Goal: Information Seeking & Learning: Learn about a topic

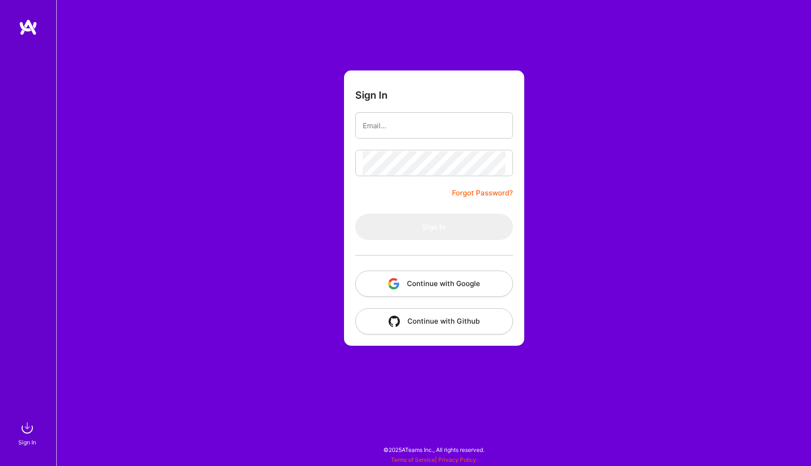
click at [482, 278] on button "Continue with Google" at bounding box center [434, 283] width 158 height 26
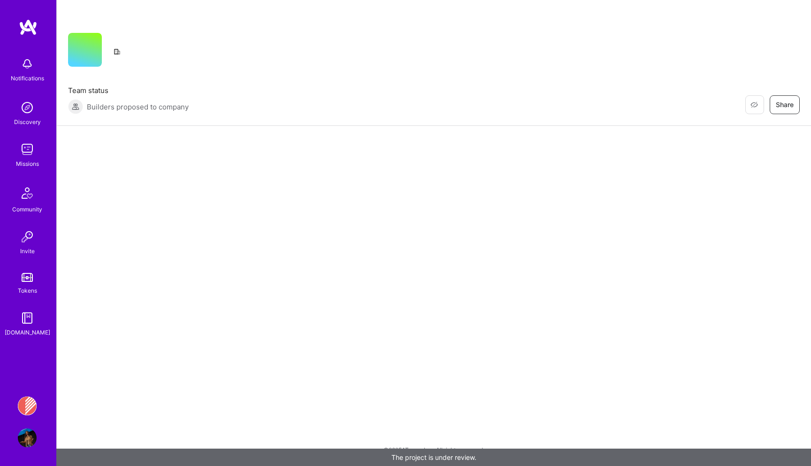
click at [19, 408] on img at bounding box center [27, 405] width 19 height 19
click at [27, 407] on img at bounding box center [27, 405] width 19 height 19
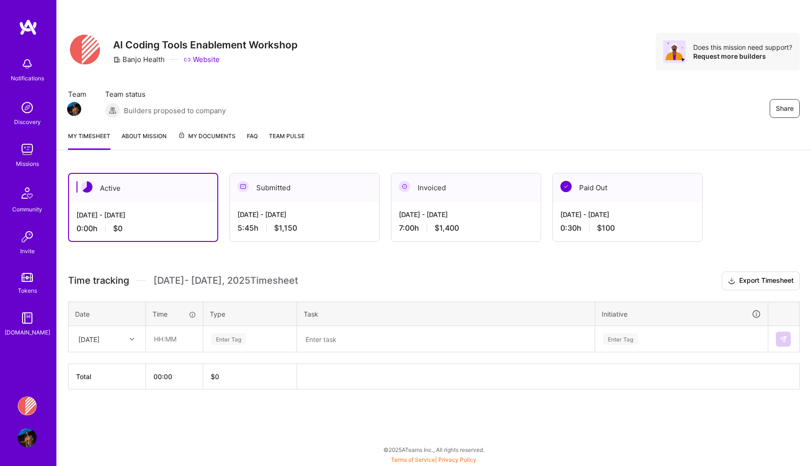
click at [273, 136] on span "Team Pulse" at bounding box center [287, 135] width 36 height 7
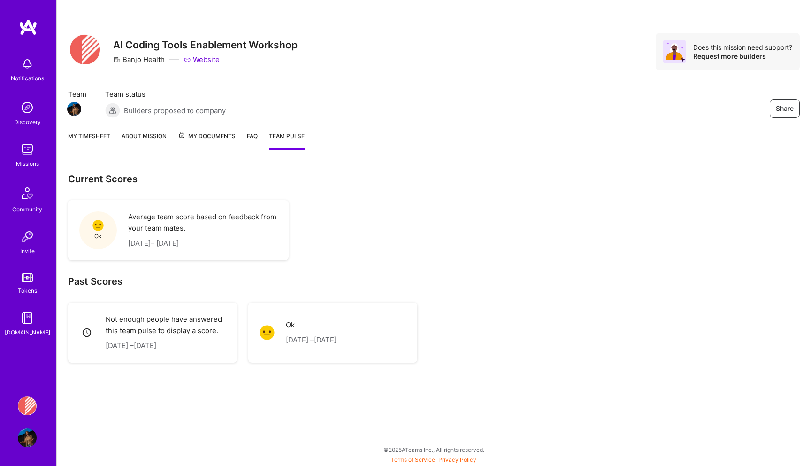
click at [244, 134] on div "My timesheet About Mission My Documents FAQ Team Pulse" at bounding box center [434, 136] width 755 height 27
click at [228, 129] on div "My timesheet About Mission My Documents FAQ Team Pulse" at bounding box center [434, 136] width 755 height 27
click at [226, 143] on link "My Documents" at bounding box center [207, 140] width 58 height 19
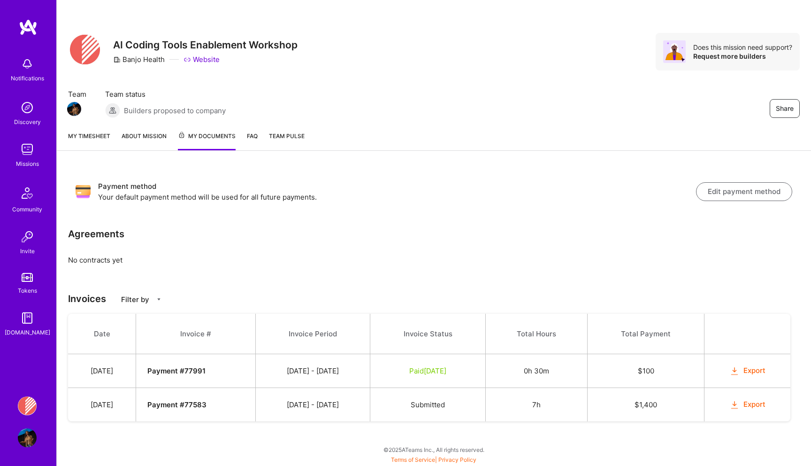
click at [252, 139] on link "FAQ" at bounding box center [252, 140] width 11 height 19
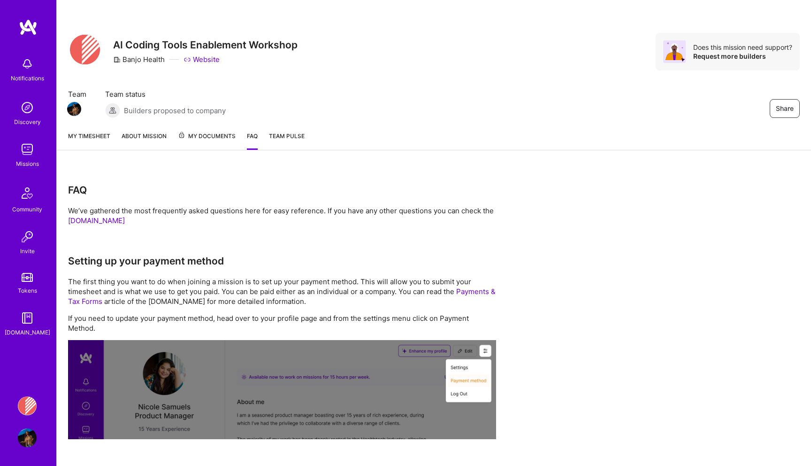
click at [216, 143] on link "My Documents" at bounding box center [207, 140] width 58 height 19
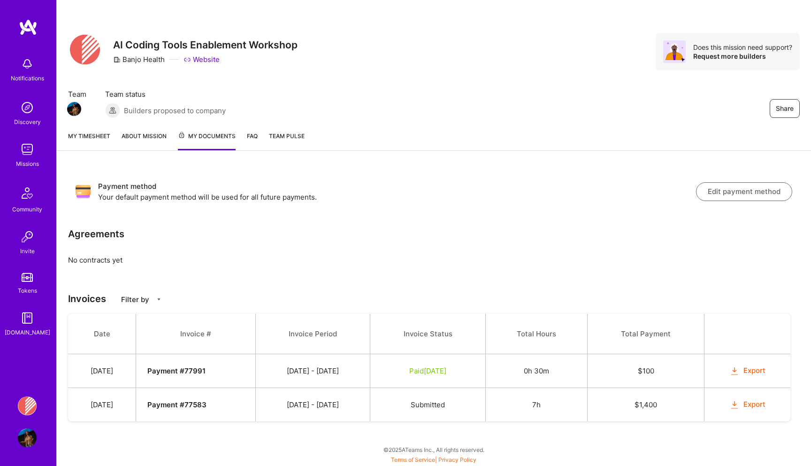
click at [428, 378] on td "Paid [DATE]" at bounding box center [428, 371] width 116 height 34
click at [437, 396] on td "Submitted" at bounding box center [428, 405] width 116 height 34
click at [247, 135] on link "FAQ" at bounding box center [252, 140] width 11 height 19
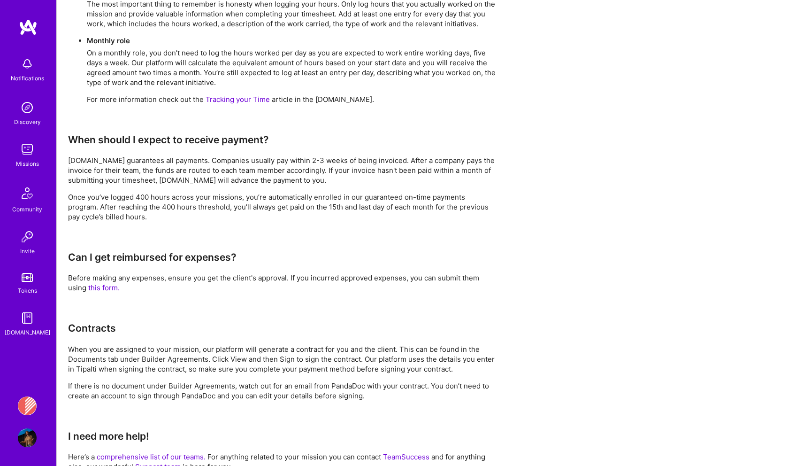
scroll to position [622, 0]
click at [147, 194] on p "Once you’ve logged 400 hours across your missions, you’re automatically enrolle…" at bounding box center [282, 208] width 428 height 30
click at [155, 175] on p "[DOMAIN_NAME] guarantees all payments. Companies usually pay within 2-3 weeks o…" at bounding box center [282, 172] width 428 height 30
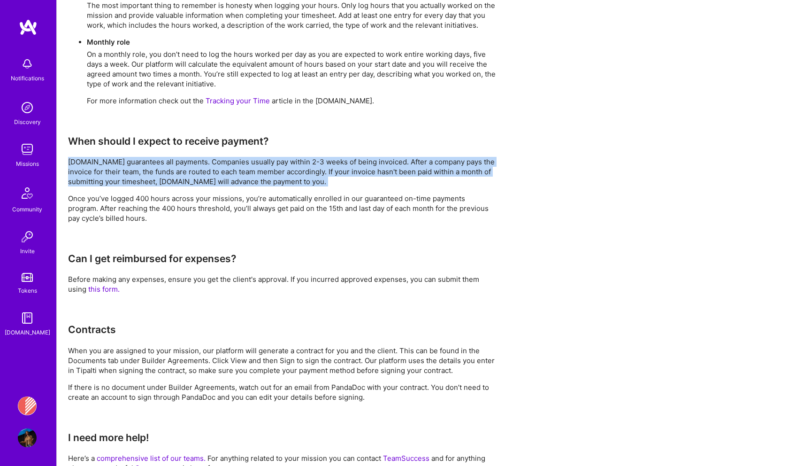
click at [155, 175] on p "[DOMAIN_NAME] guarantees all payments. Companies usually pay within 2-3 weeks o…" at bounding box center [282, 172] width 428 height 30
copy p "[DOMAIN_NAME] guarantees all payments. Companies usually pay within 2-3 weeks o…"
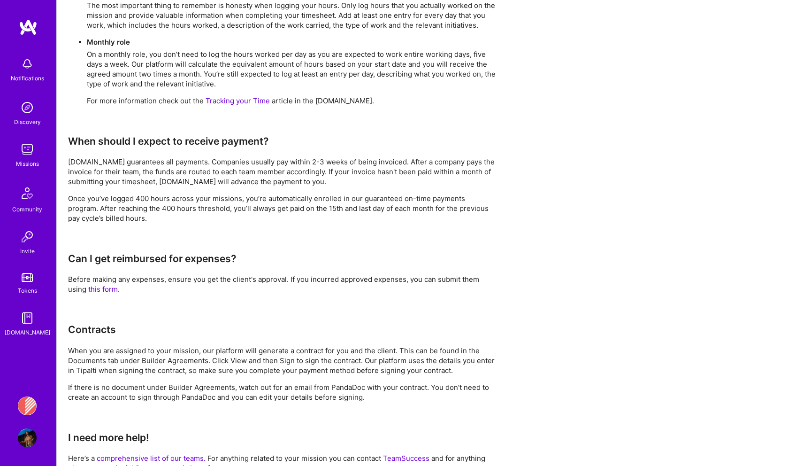
click at [378, 274] on p "Before making any expenses, ensure you get the client's approval. If you incurr…" at bounding box center [282, 284] width 428 height 20
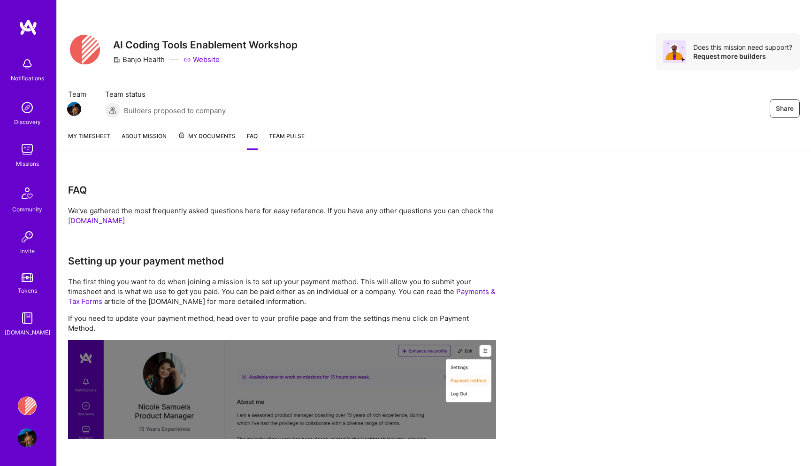
scroll to position [658, 0]
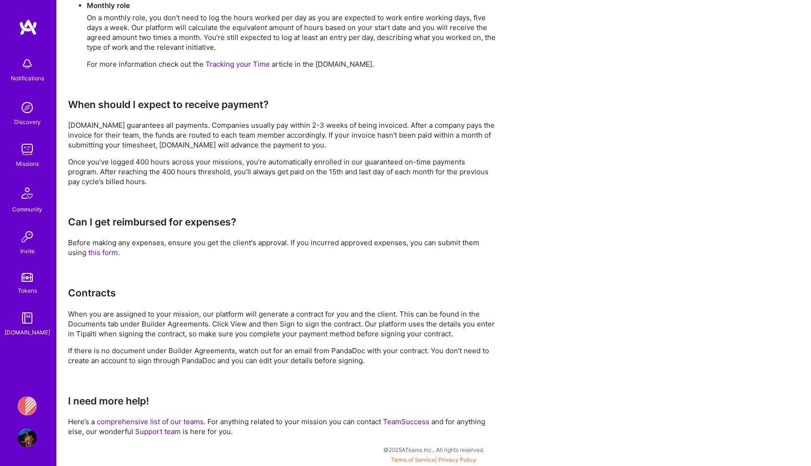
click at [34, 402] on img at bounding box center [27, 405] width 19 height 19
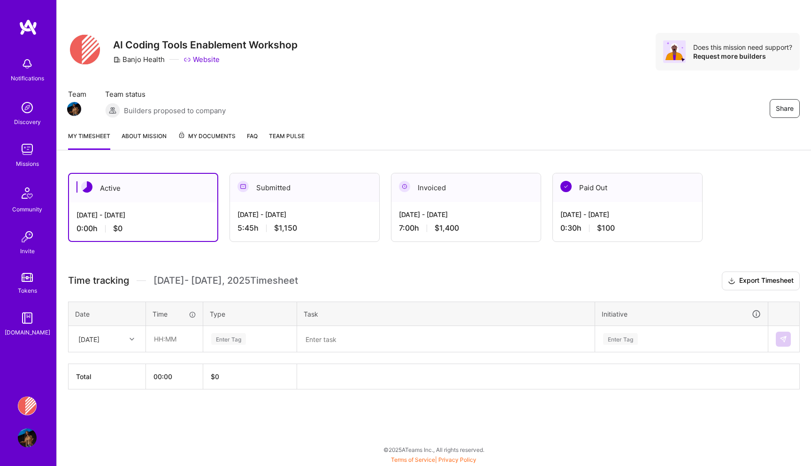
click at [282, 229] on span "$1,150" at bounding box center [285, 228] width 23 height 10
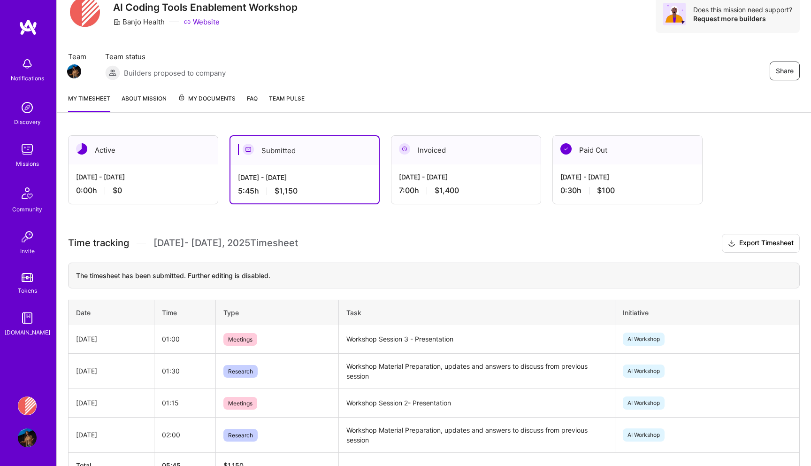
scroll to position [95, 0]
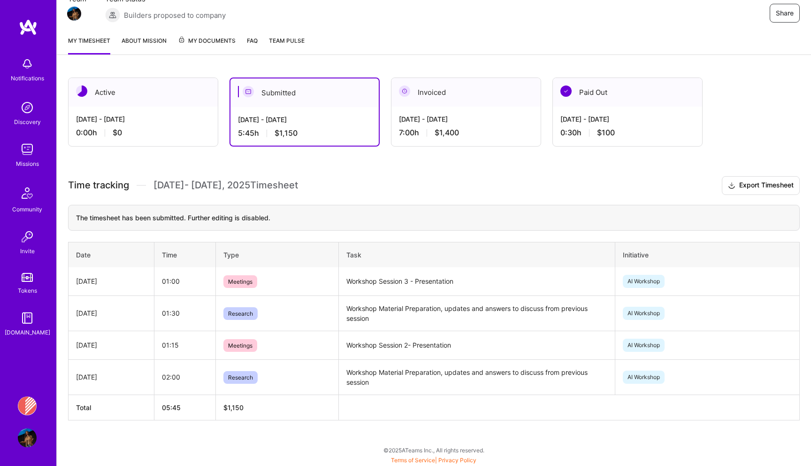
click at [445, 130] on span "$1,400" at bounding box center [447, 133] width 24 height 10
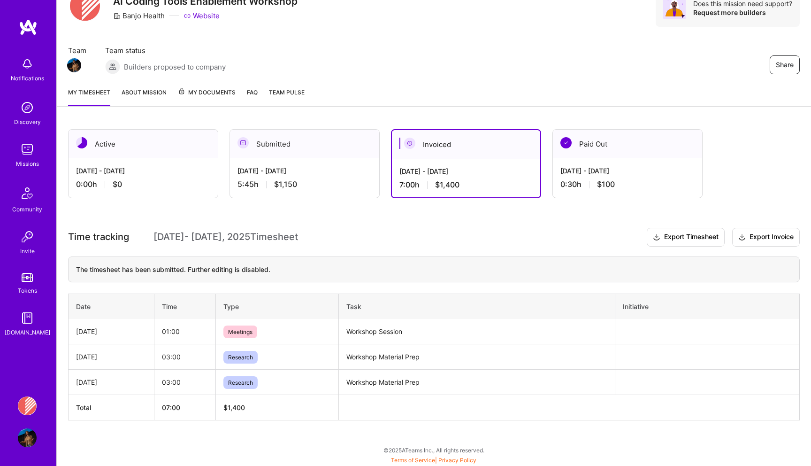
scroll to position [54, 0]
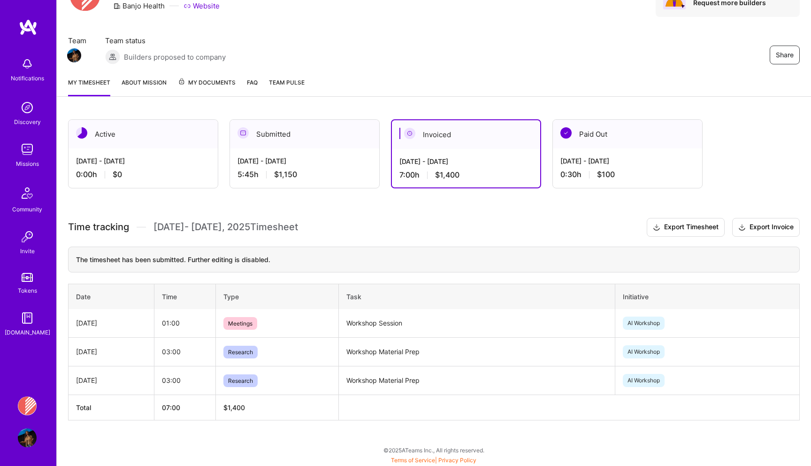
click at [572, 147] on div "Paid Out" at bounding box center [627, 134] width 149 height 29
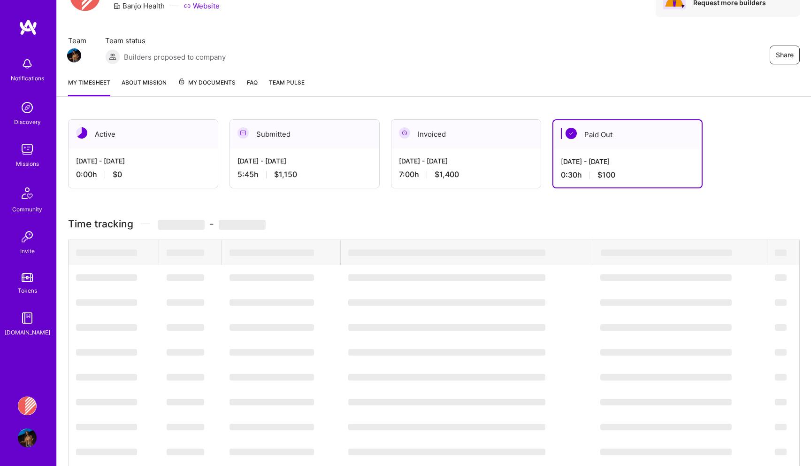
scroll to position [0, 0]
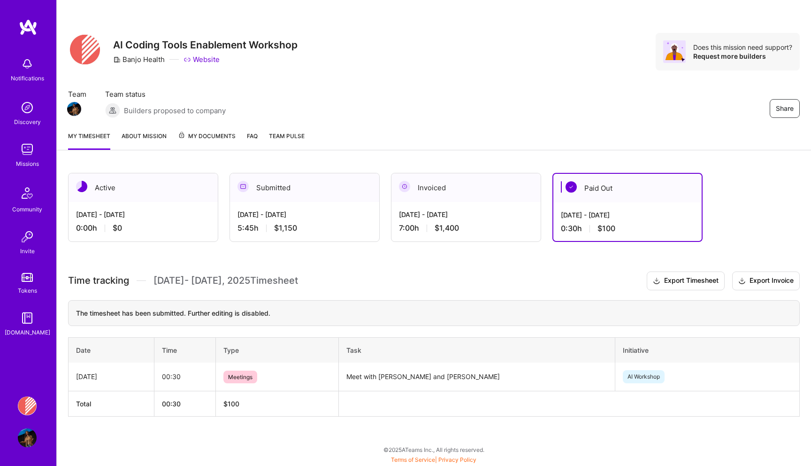
click at [327, 185] on div "Submitted" at bounding box center [304, 187] width 149 height 29
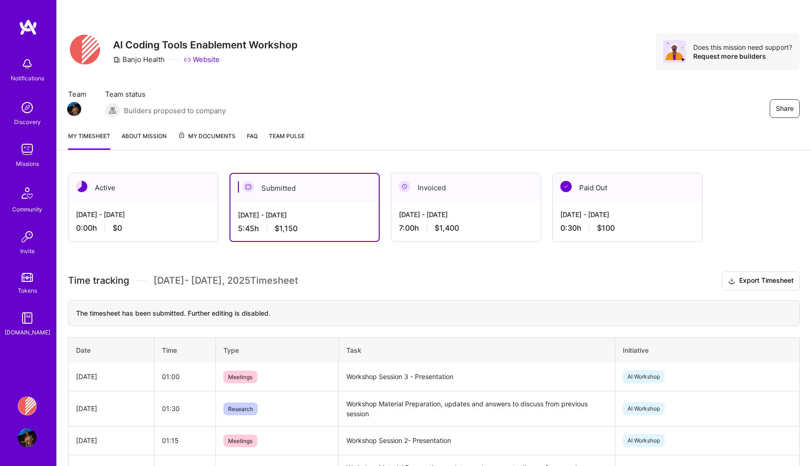
click at [209, 140] on span "My Documents" at bounding box center [207, 136] width 58 height 10
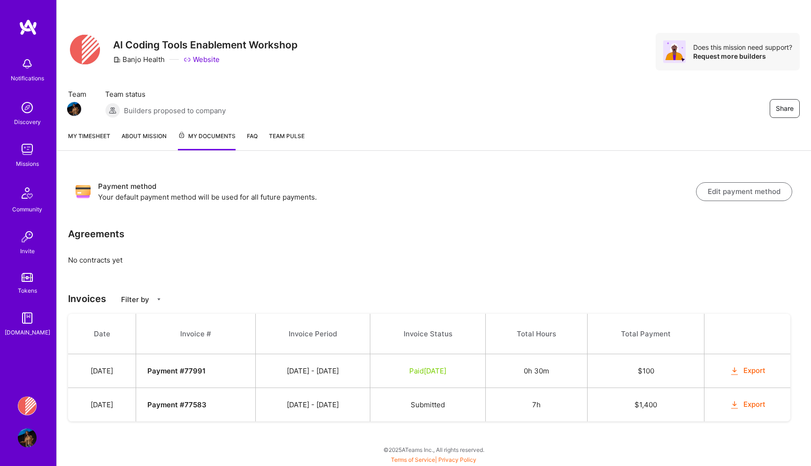
click at [258, 140] on div "My timesheet About Mission My Documents FAQ Team Pulse" at bounding box center [434, 136] width 755 height 27
click at [255, 133] on link "FAQ" at bounding box center [252, 140] width 11 height 19
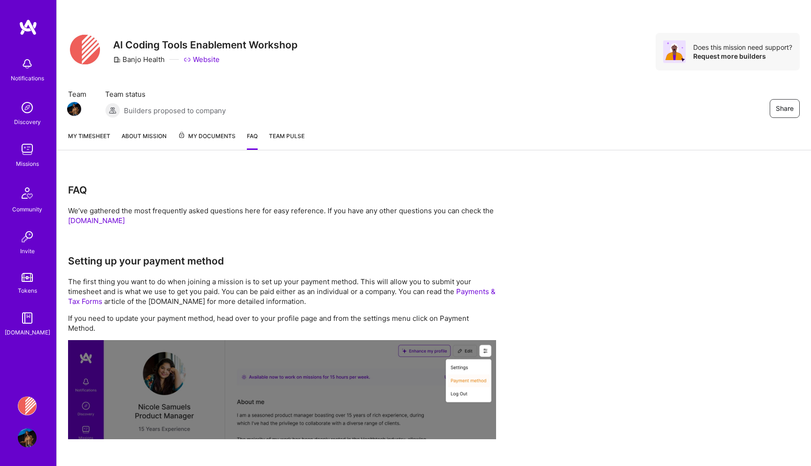
click at [93, 134] on link "My timesheet" at bounding box center [89, 140] width 42 height 19
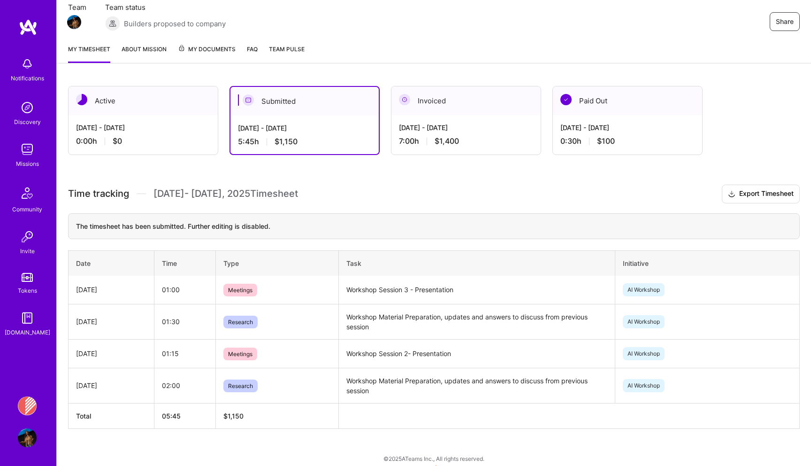
scroll to position [88, 0]
click at [250, 100] on img at bounding box center [248, 98] width 11 height 11
click at [273, 130] on div "[DATE] - [DATE]" at bounding box center [304, 127] width 133 height 10
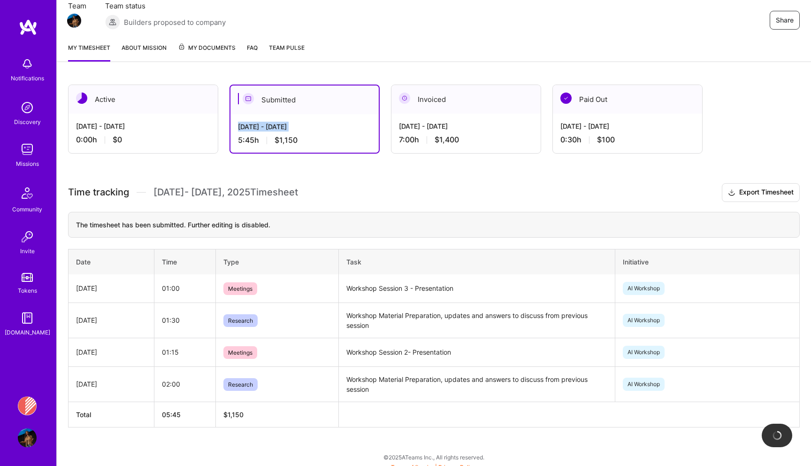
click at [273, 130] on div "[DATE] - [DATE]" at bounding box center [304, 127] width 133 height 10
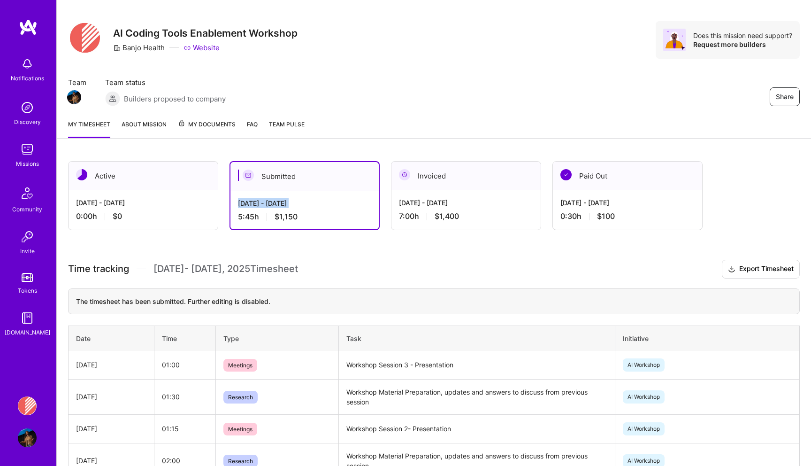
scroll to position [0, 0]
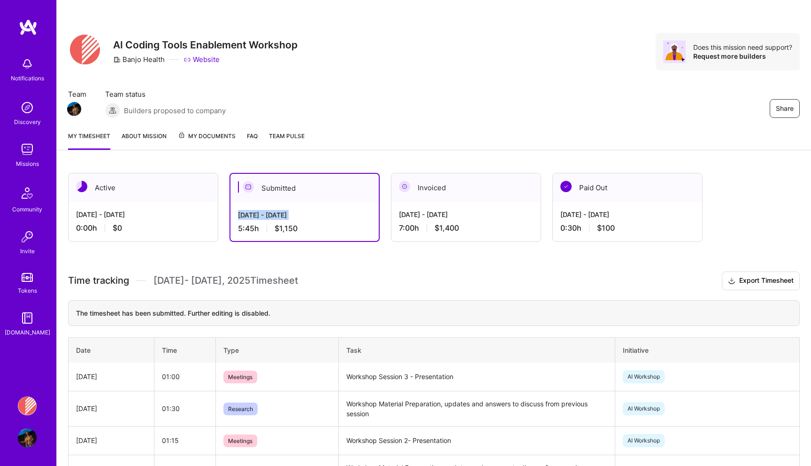
click at [162, 135] on link "About Mission" at bounding box center [144, 140] width 45 height 19
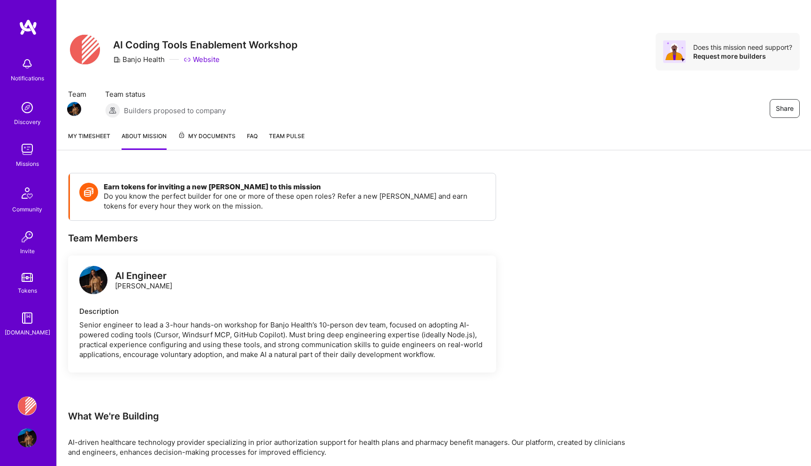
click at [204, 138] on span "My Documents" at bounding box center [207, 136] width 58 height 10
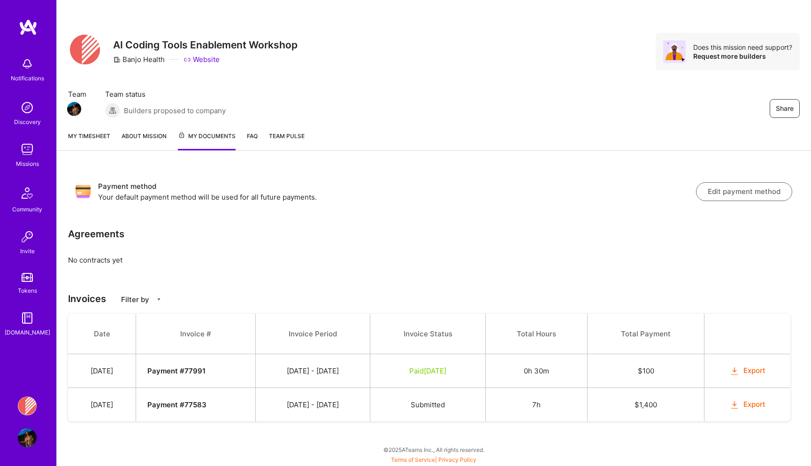
click at [263, 141] on div "My timesheet About Mission My Documents FAQ Team Pulse" at bounding box center [434, 136] width 755 height 27
click at [242, 139] on div "My timesheet About Mission My Documents FAQ Team Pulse" at bounding box center [434, 136] width 755 height 27
click at [258, 134] on div "My timesheet About Mission My Documents FAQ Team Pulse" at bounding box center [434, 136] width 755 height 27
click at [283, 136] on span "Team Pulse" at bounding box center [287, 135] width 36 height 7
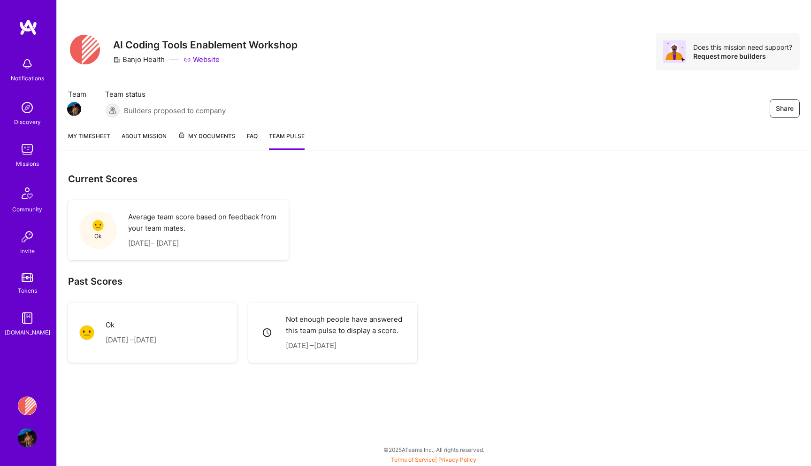
click at [261, 135] on div "My timesheet About Mission My Documents FAQ Team Pulse" at bounding box center [434, 136] width 755 height 27
click at [224, 135] on span "My Documents" at bounding box center [207, 136] width 58 height 10
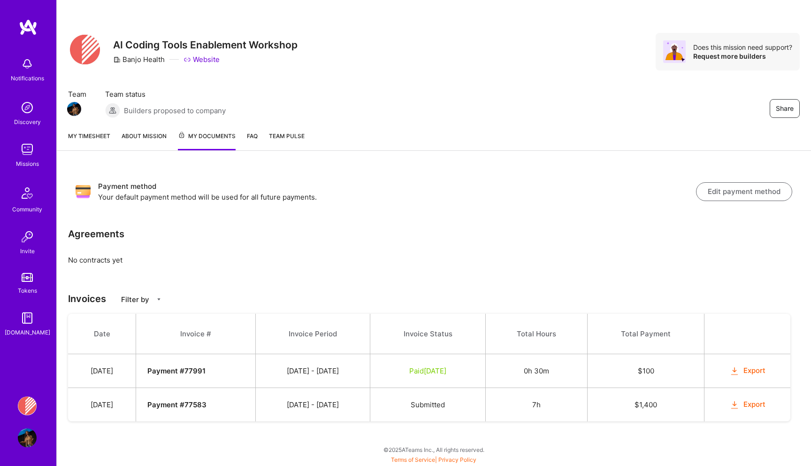
click at [32, 409] on img at bounding box center [27, 405] width 19 height 19
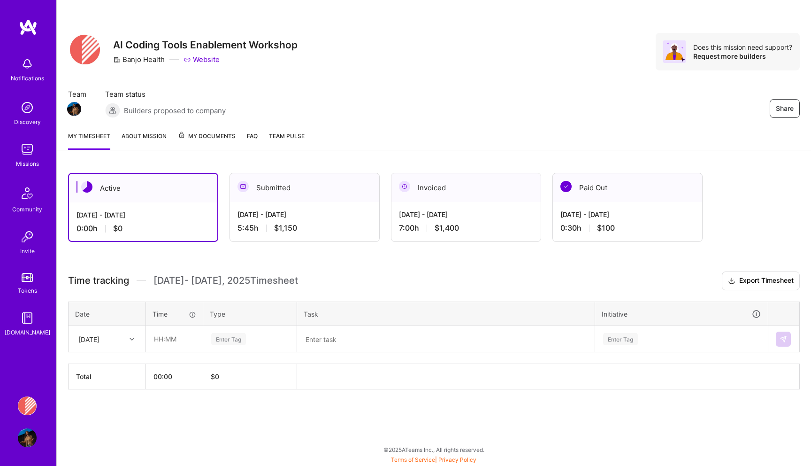
click at [771, 12] on div "Share AI Coding Tools Enablement Workshop Banjo Health Website Does this missio…" at bounding box center [434, 61] width 755 height 123
